Goal: Download file/media

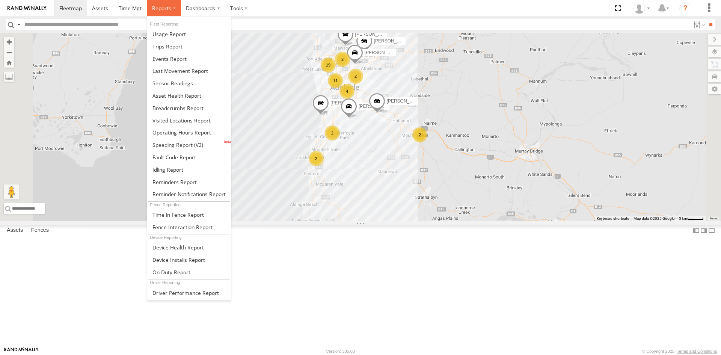
click at [154, 8] on span at bounding box center [161, 8] width 19 height 7
click at [182, 80] on span at bounding box center [172, 83] width 41 height 7
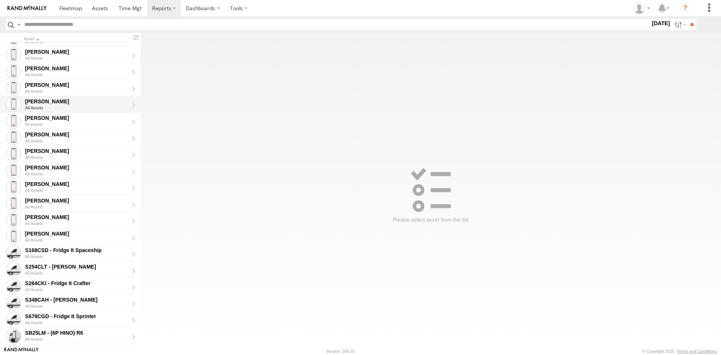
scroll to position [119, 0]
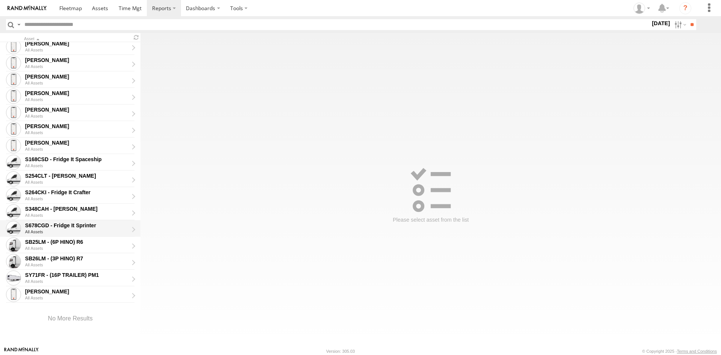
click at [80, 227] on div "S678CGD - Fridge It Sprinter" at bounding box center [76, 225] width 103 height 7
type input "**********"
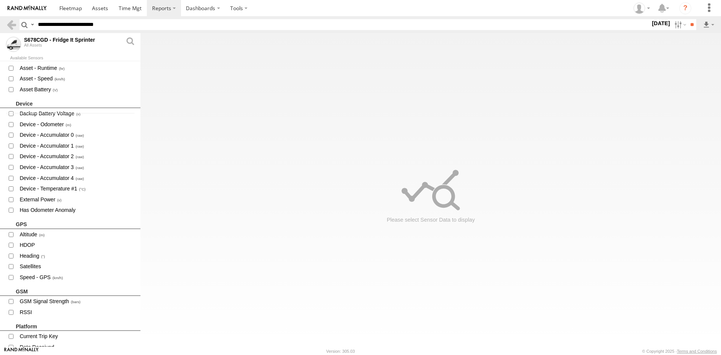
scroll to position [263, 0]
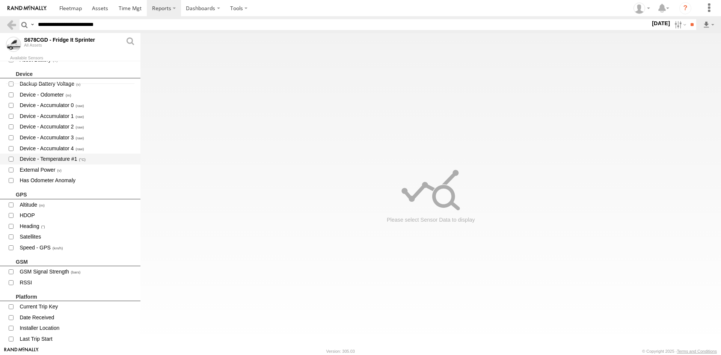
click at [60, 161] on span "Device - Temperature #1" at bounding box center [77, 158] width 116 height 9
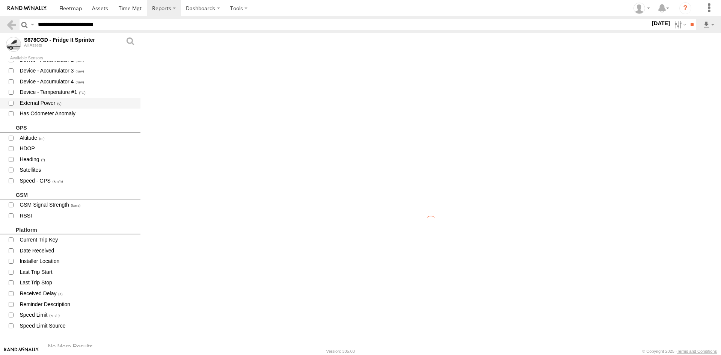
scroll to position [358, 0]
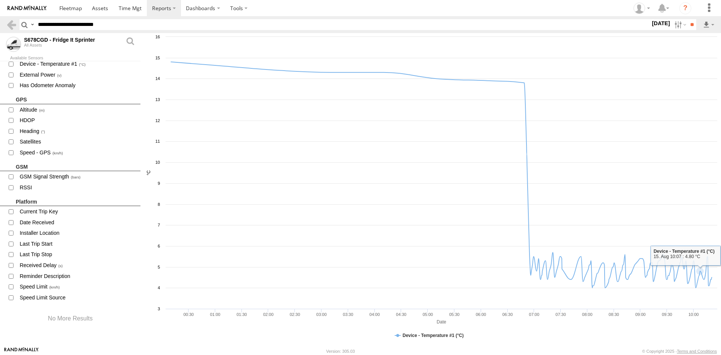
click at [651, 23] on label "15 Aug 25" at bounding box center [660, 23] width 21 height 8
click at [0, 0] on label at bounding box center [0, 0] width 0 height 0
click at [671, 27] on label "14 Aug 25" at bounding box center [660, 23] width 21 height 8
click at [689, 28] on input "**" at bounding box center [691, 24] width 9 height 11
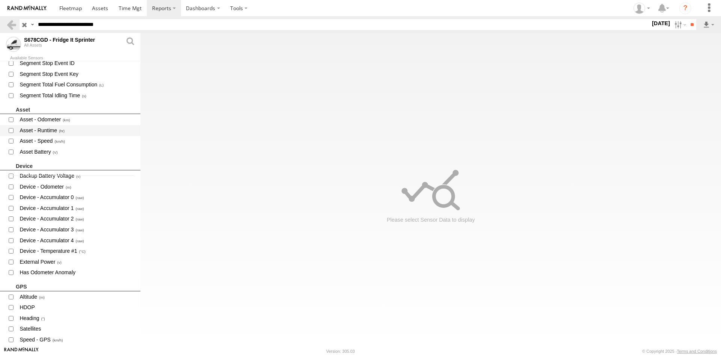
scroll to position [188, 0]
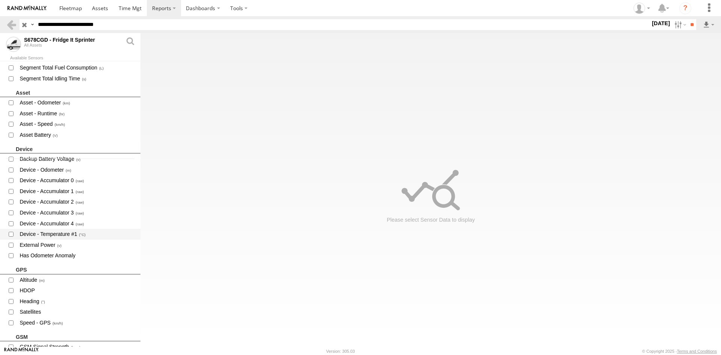
click at [67, 233] on span "Device - Temperature #1" at bounding box center [77, 233] width 116 height 9
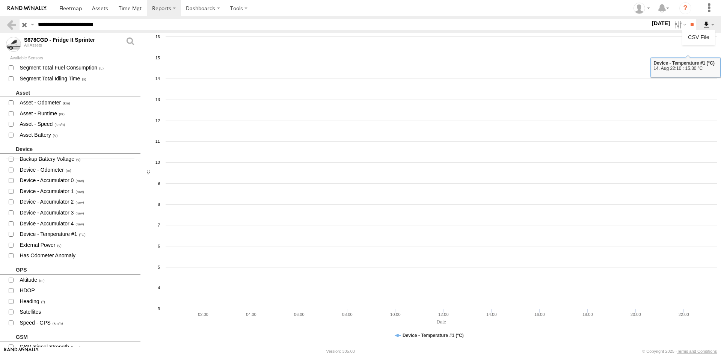
click at [707, 28] on label at bounding box center [708, 24] width 13 height 11
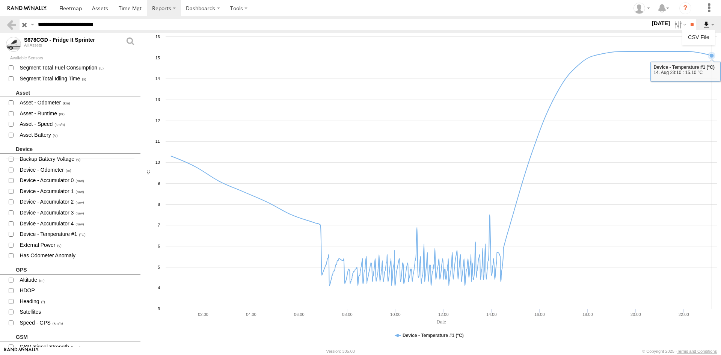
click at [708, 25] on label at bounding box center [708, 24] width 13 height 11
click at [703, 34] on link "CSV File" at bounding box center [698, 37] width 27 height 11
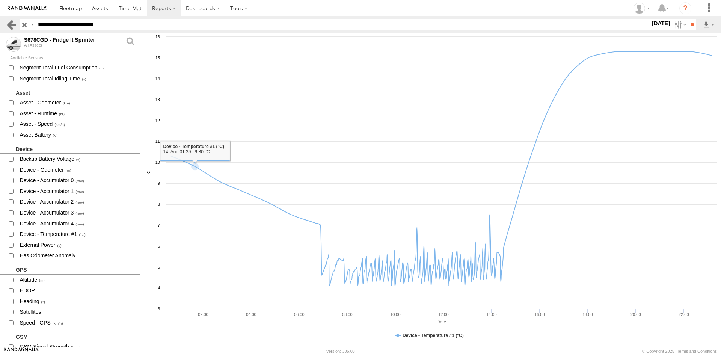
click at [13, 26] on link at bounding box center [11, 24] width 11 height 11
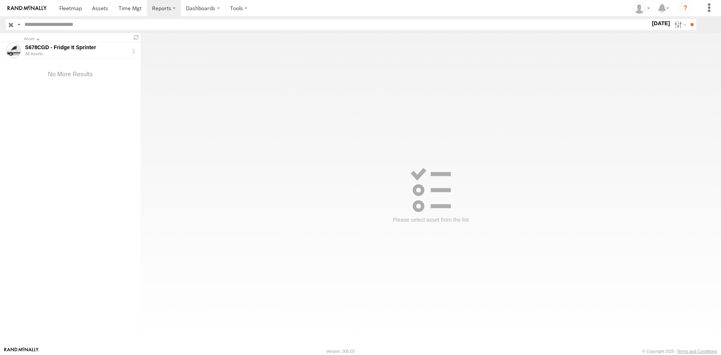
click at [13, 26] on input "button" at bounding box center [11, 24] width 10 height 11
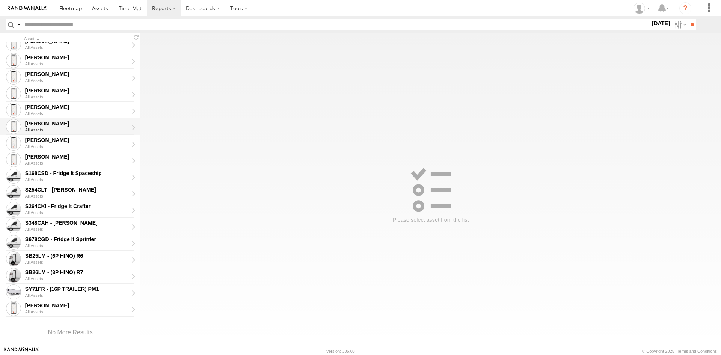
scroll to position [113, 0]
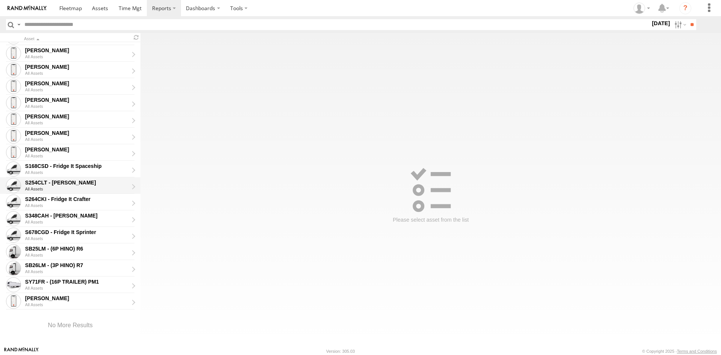
click at [73, 187] on div "All Assets" at bounding box center [79, 189] width 109 height 5
type input "**********"
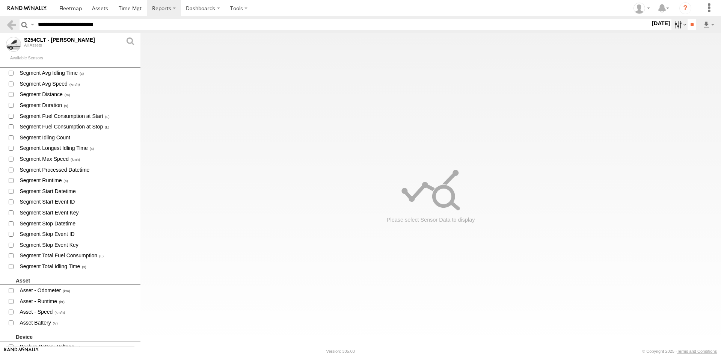
click at [674, 25] on label at bounding box center [679, 24] width 16 height 11
click at [0, 0] on label at bounding box center [0, 0] width 0 height 0
click at [694, 27] on input "**" at bounding box center [691, 24] width 9 height 11
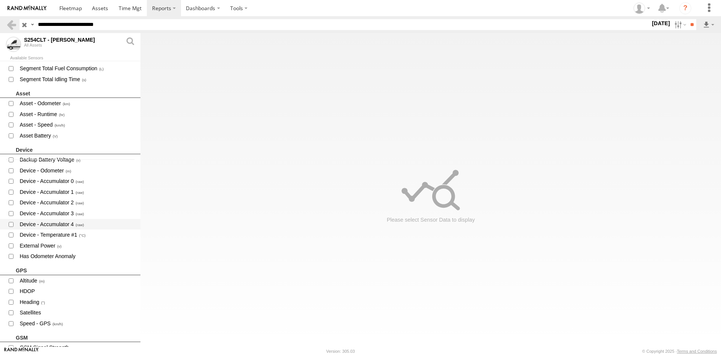
scroll to position [225, 0]
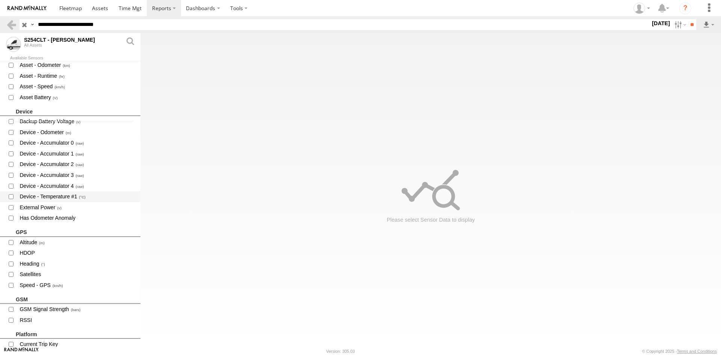
click at [67, 193] on span "Device - Temperature #1" at bounding box center [77, 196] width 116 height 9
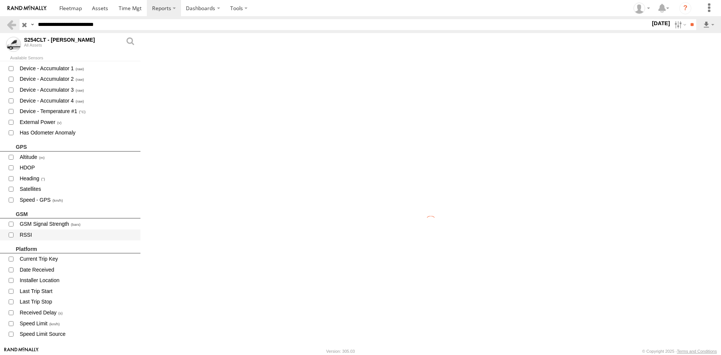
scroll to position [347, 0]
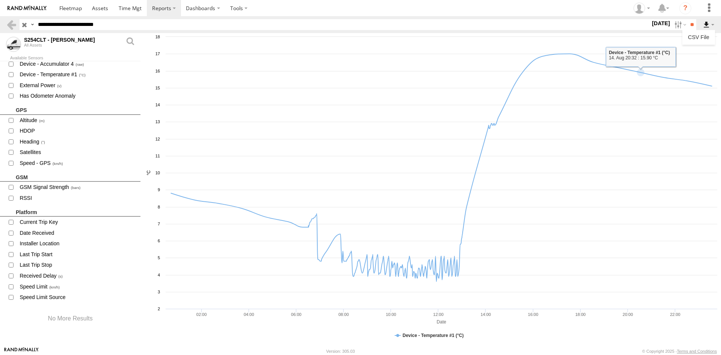
click at [704, 25] on label at bounding box center [708, 24] width 13 height 11
click at [705, 35] on link "CSV File" at bounding box center [698, 37] width 27 height 11
